Goal: Task Accomplishment & Management: Manage account settings

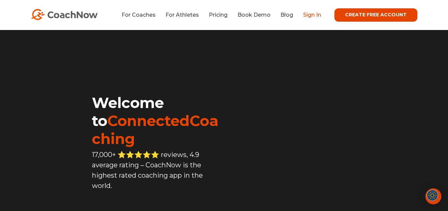
click at [321, 16] on link "Sign In" at bounding box center [312, 15] width 18 height 6
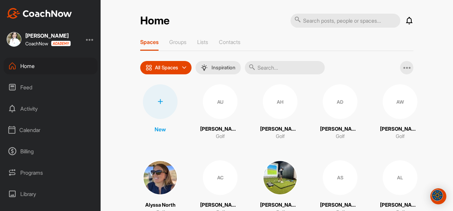
click at [167, 102] on div at bounding box center [160, 101] width 35 height 35
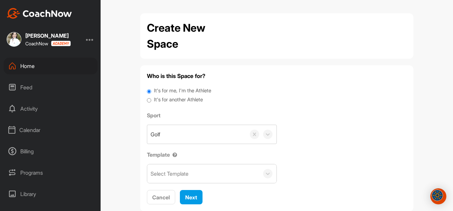
click at [167, 102] on label "It's for another Athlete" at bounding box center [178, 100] width 49 height 8
click at [151, 102] on input "It's for another Athlete" at bounding box center [149, 100] width 4 height 9
radio input "true"
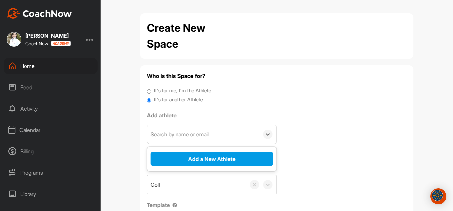
click at [167, 132] on div "Search by name or email" at bounding box center [179, 134] width 58 height 8
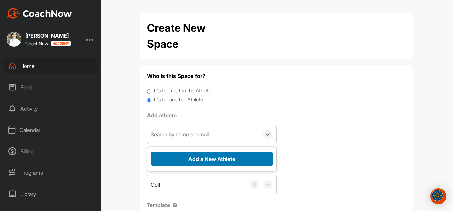
click at [166, 155] on button "Add a New Athlete" at bounding box center [211, 158] width 122 height 14
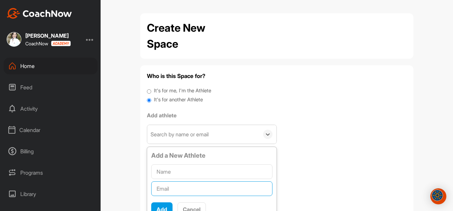
paste input "[EMAIL_ADDRESS][DOMAIN_NAME]"
type input "[EMAIL_ADDRESS][DOMAIN_NAME]"
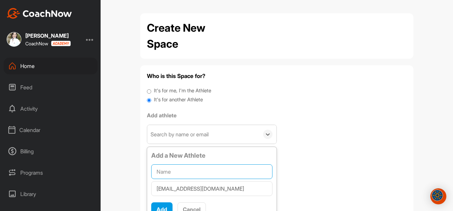
click at [173, 170] on input "text" at bounding box center [211, 171] width 121 height 15
click at [180, 171] on input "[PERSON_NAME]" at bounding box center [211, 171] width 121 height 15
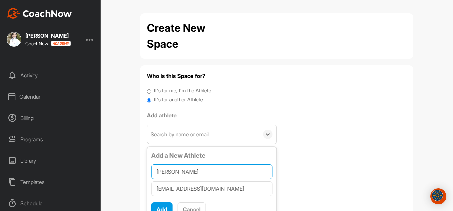
type input "[PERSON_NAME]"
click at [154, 201] on div "Add Cancel" at bounding box center [211, 206] width 121 height 19
click at [152, 207] on button "Add" at bounding box center [161, 209] width 21 height 14
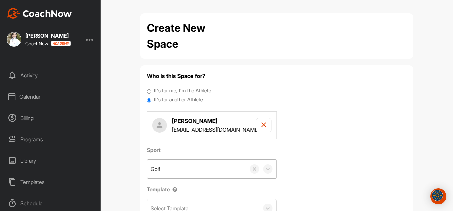
scroll to position [33, 0]
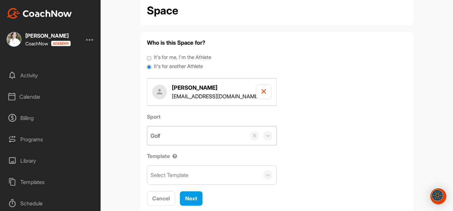
click at [176, 171] on div "Select Template" at bounding box center [169, 175] width 38 height 8
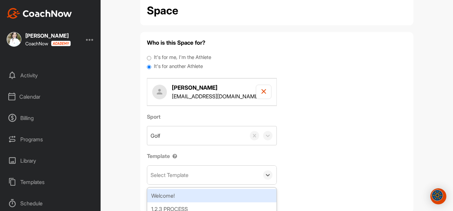
click at [171, 191] on div "Welcome!" at bounding box center [211, 195] width 129 height 13
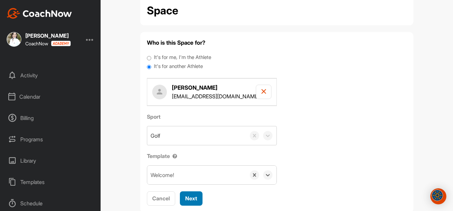
click at [193, 194] on button "Next" at bounding box center [191, 198] width 23 height 14
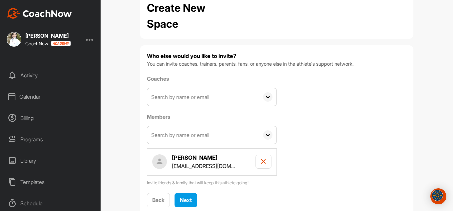
scroll to position [39, 0]
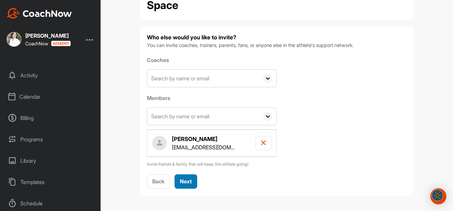
click at [189, 180] on span "Next" at bounding box center [186, 181] width 12 height 7
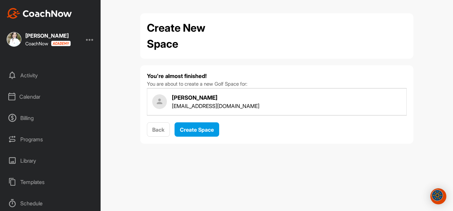
scroll to position [0, 0]
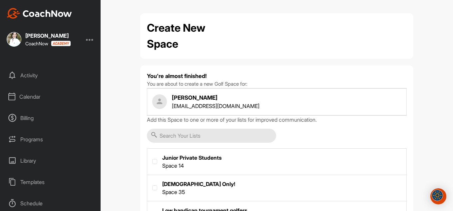
click at [203, 159] on label at bounding box center [276, 160] width 259 height 25
click at [152, 159] on input "checkbox" at bounding box center [152, 159] width 0 height 0
checkbox input "true"
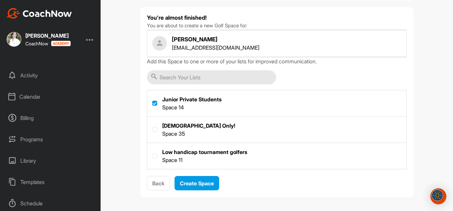
scroll to position [60, 0]
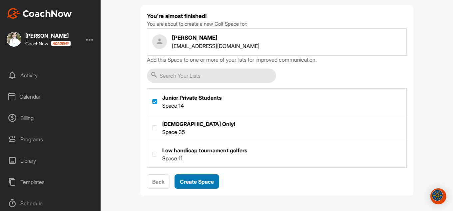
click at [199, 187] on button "Create Space" at bounding box center [196, 181] width 45 height 14
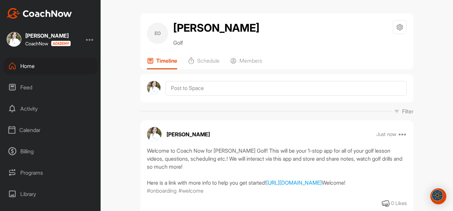
click at [23, 69] on div "Home" at bounding box center [51, 66] width 94 height 17
